Goal: Find specific page/section: Find specific page/section

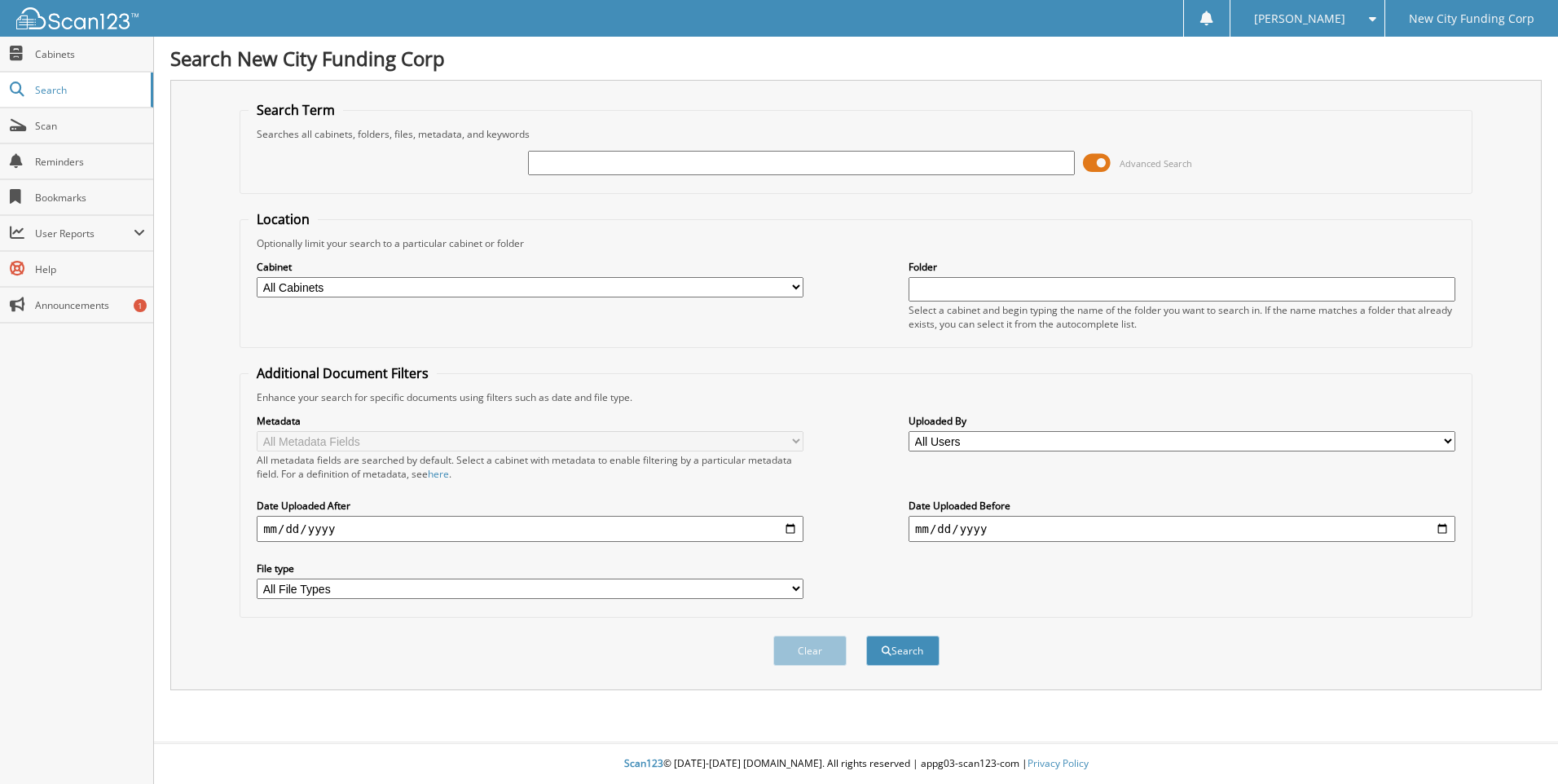
click at [598, 159] on input "text" at bounding box center [800, 163] width 546 height 25
type input "370803"
click at [866, 636] on button "Search" at bounding box center [903, 650] width 73 height 30
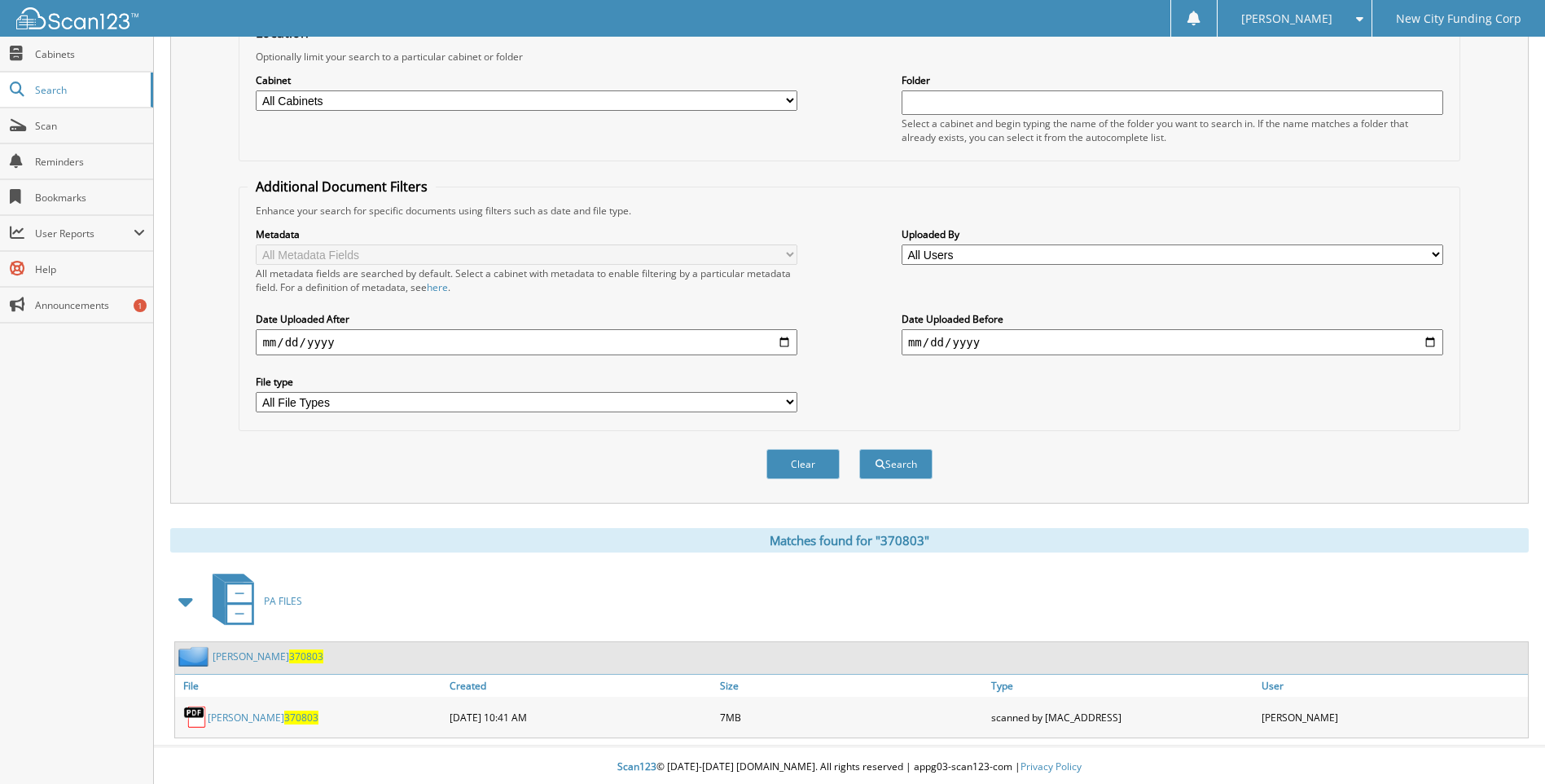
scroll to position [191, 0]
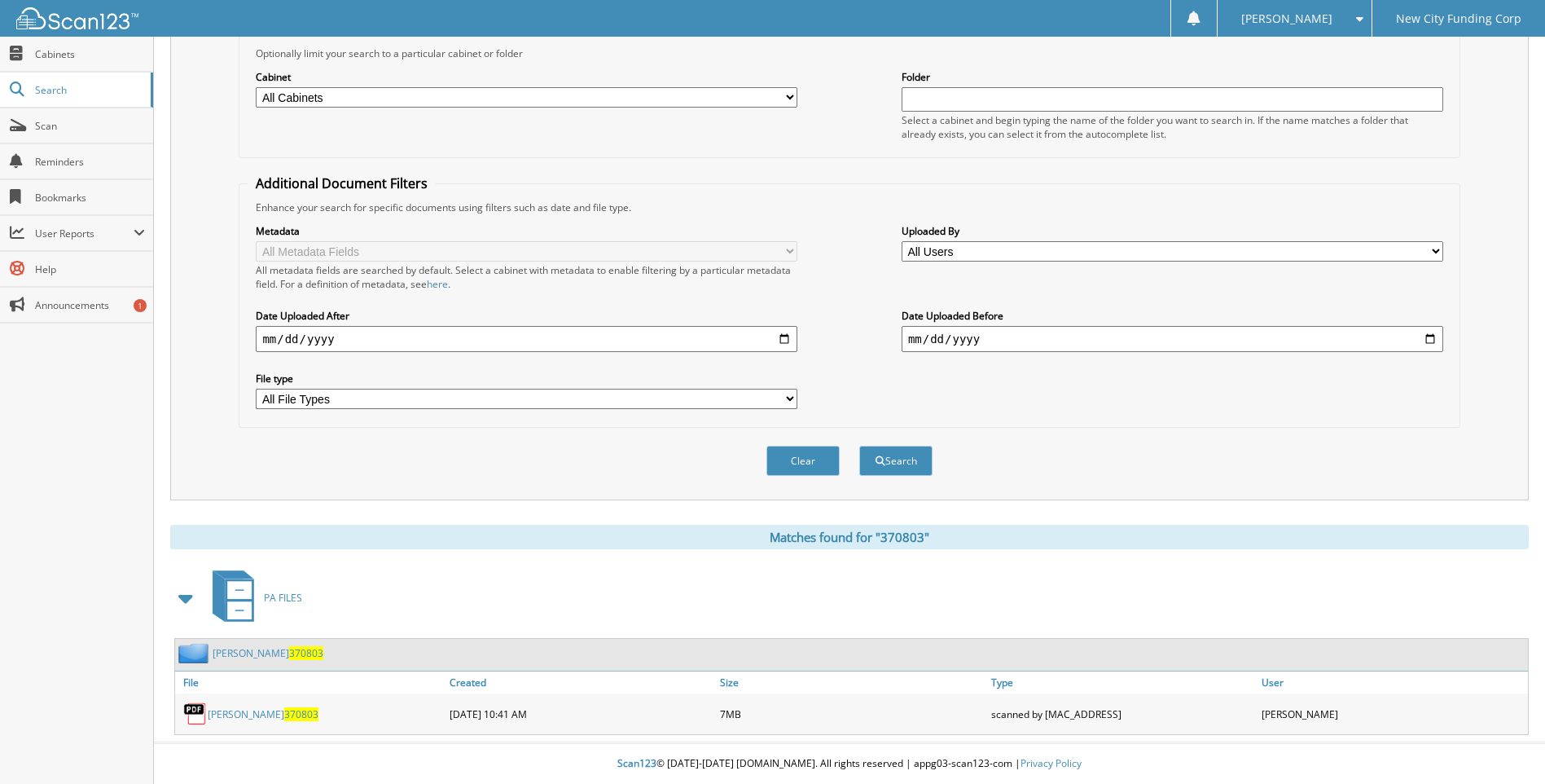
click at [258, 711] on link "kaylie mosher 370803" at bounding box center [263, 714] width 111 height 14
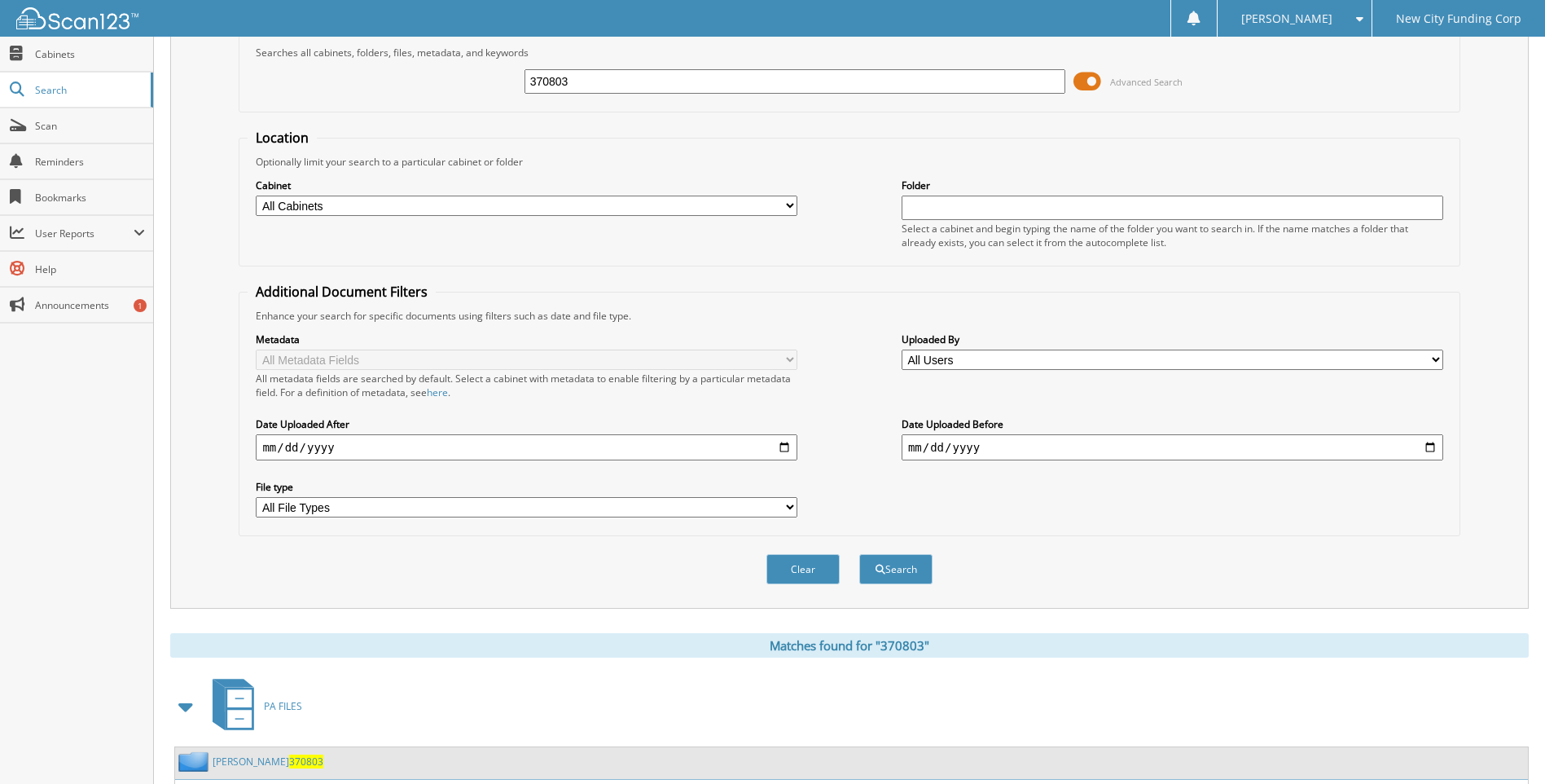
scroll to position [0, 0]
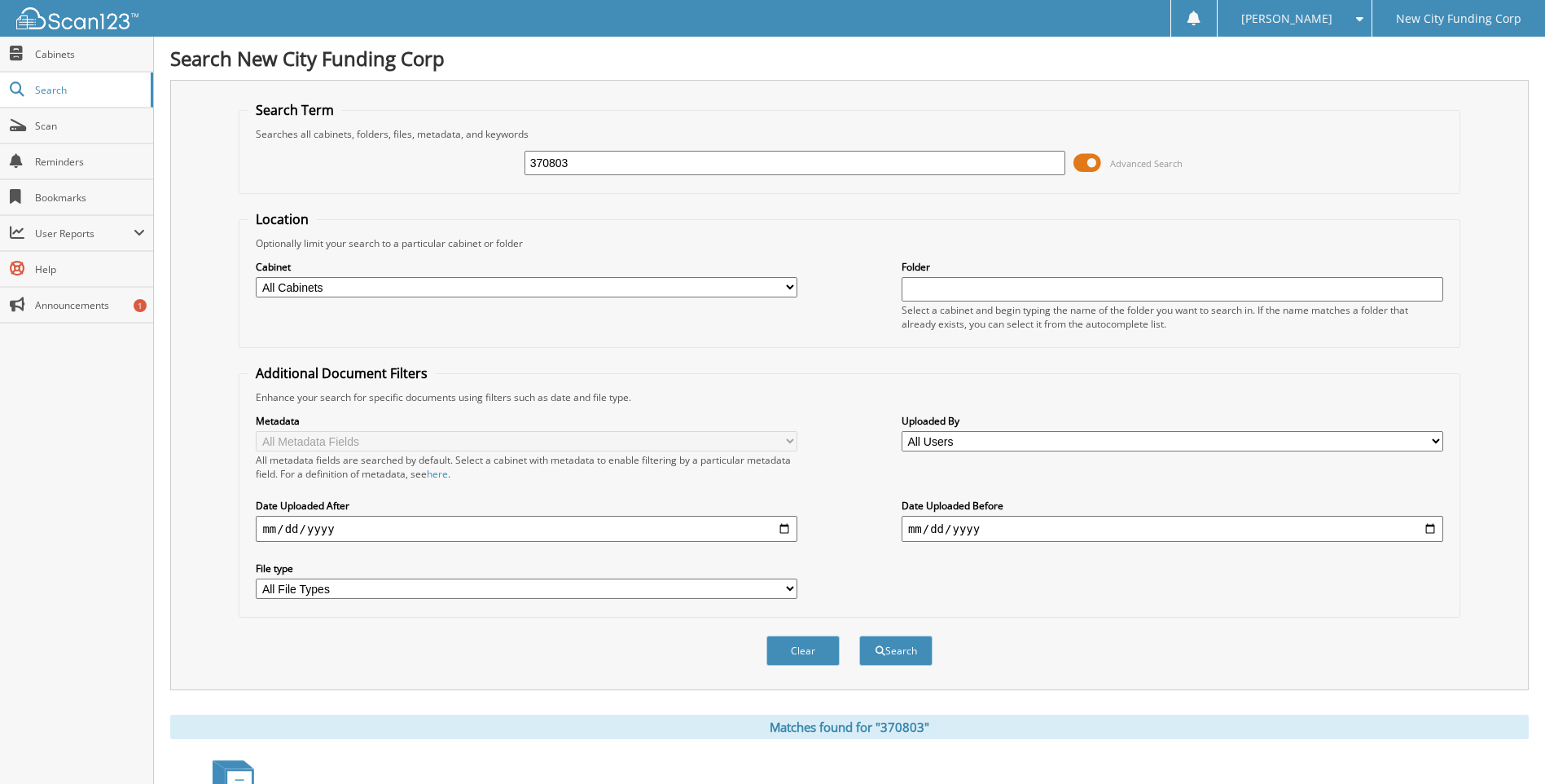
click at [592, 157] on input "370803" at bounding box center [796, 163] width 542 height 25
type input "351542"
click at [860, 636] on button "Search" at bounding box center [896, 650] width 73 height 30
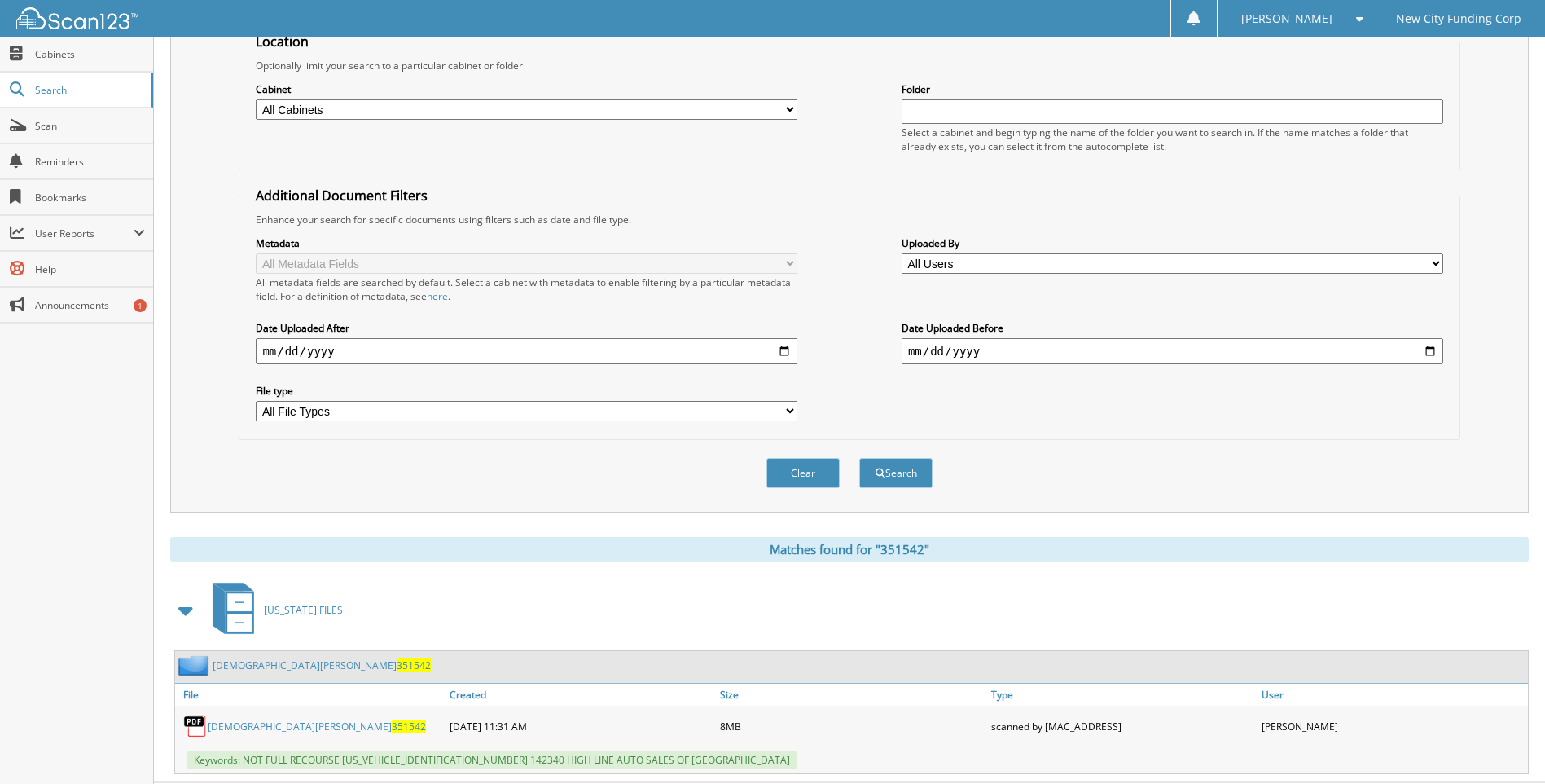
scroll to position [217, 0]
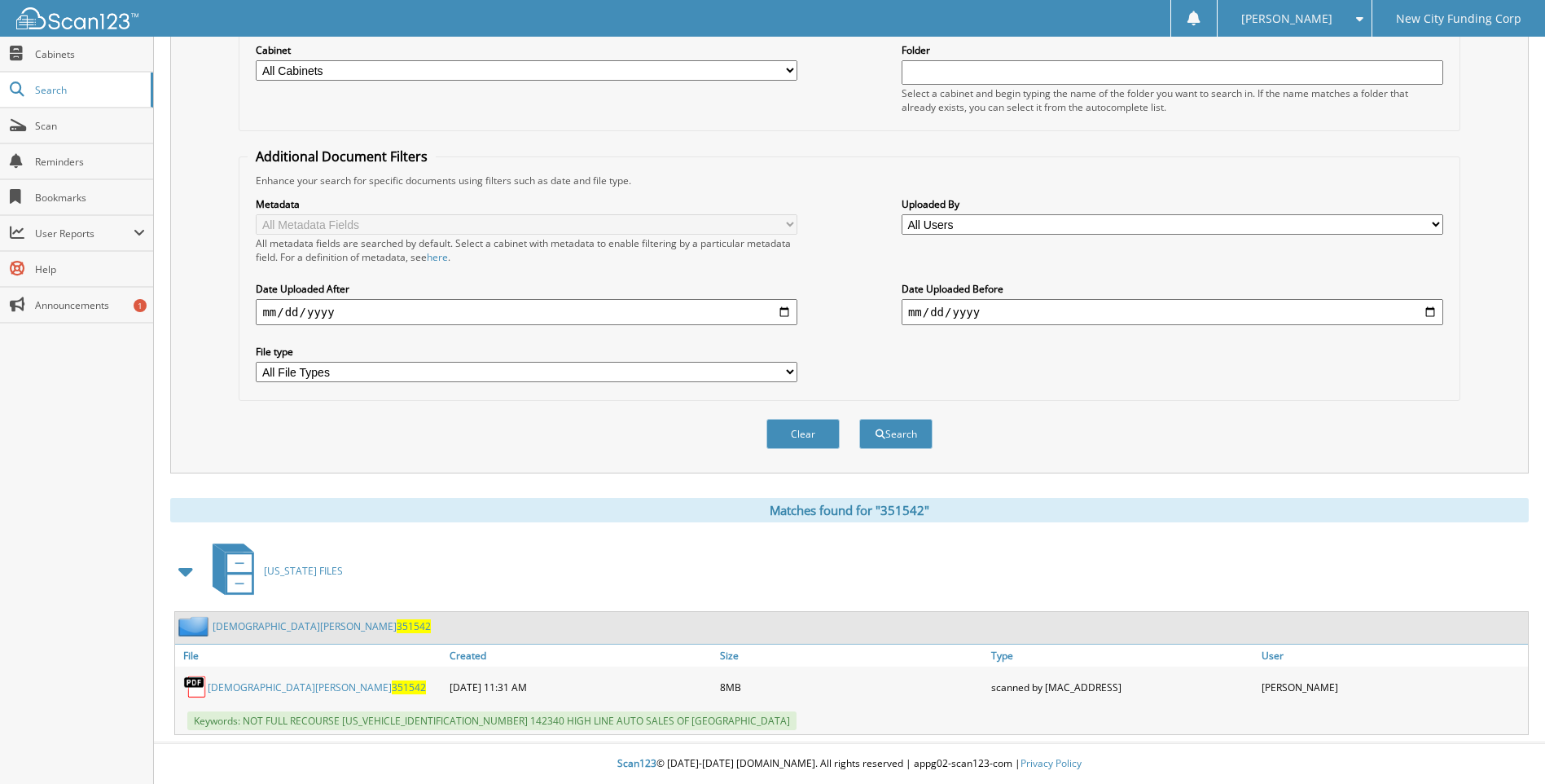
click at [392, 688] on span "351542" at bounding box center [409, 687] width 34 height 14
